Goal: Information Seeking & Learning: Understand process/instructions

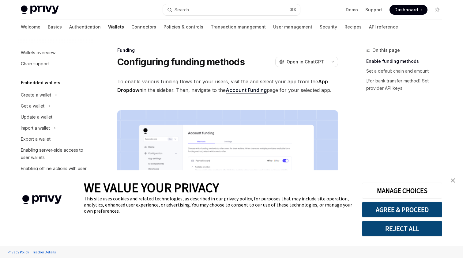
scroll to position [180, 0]
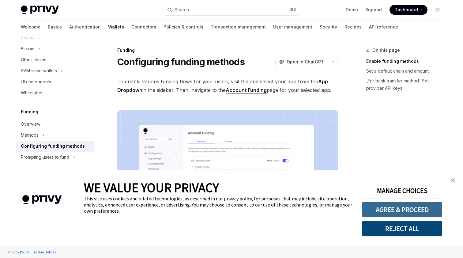
click at [389, 210] on button "AGREE & PROCEED" at bounding box center [402, 209] width 80 height 16
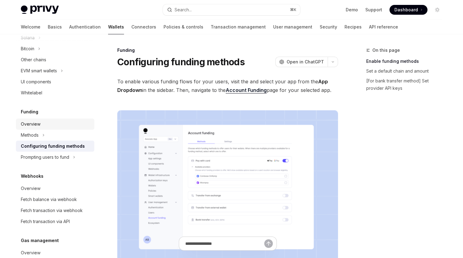
click at [47, 123] on div "Overview" at bounding box center [56, 123] width 70 height 7
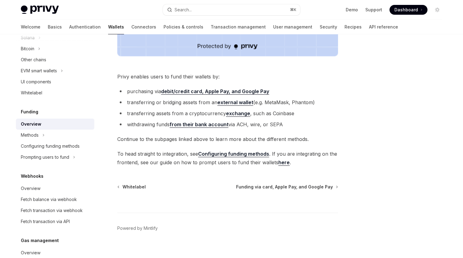
scroll to position [238, 0]
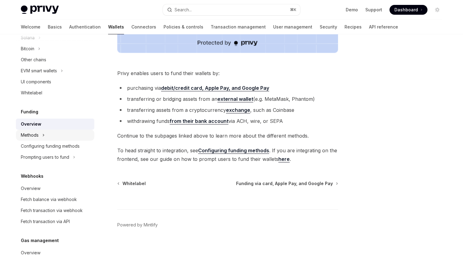
click at [32, 135] on div "Methods" at bounding box center [30, 134] width 18 height 7
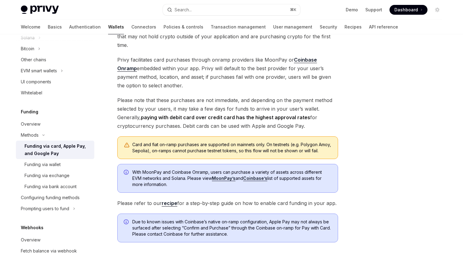
scroll to position [191, 0]
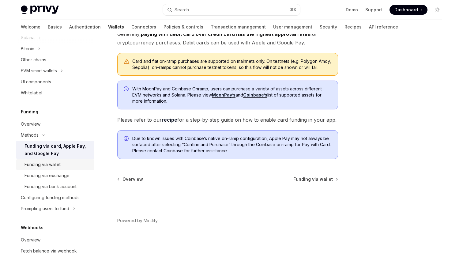
click at [60, 166] on div "Funding via wallet" at bounding box center [42, 164] width 36 height 7
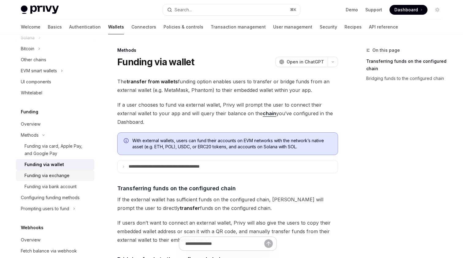
click at [64, 175] on div "Funding via exchange" at bounding box center [46, 175] width 45 height 7
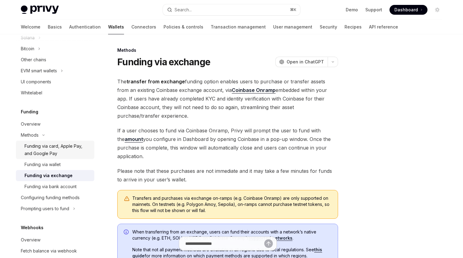
click at [61, 150] on div "Funding via card, Apple Pay, and Google Pay" at bounding box center [57, 149] width 66 height 15
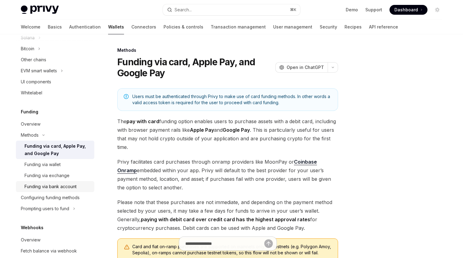
click at [62, 188] on div "Funding via bank account" at bounding box center [50, 186] width 52 height 7
click at [77, 187] on div "Funding via bank account" at bounding box center [57, 186] width 66 height 7
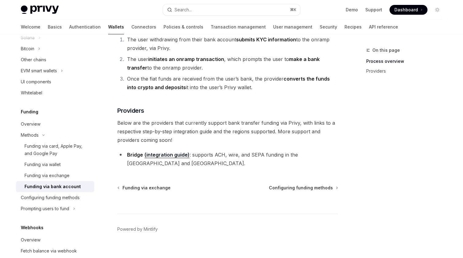
type textarea "*"
